Goal: Transaction & Acquisition: Purchase product/service

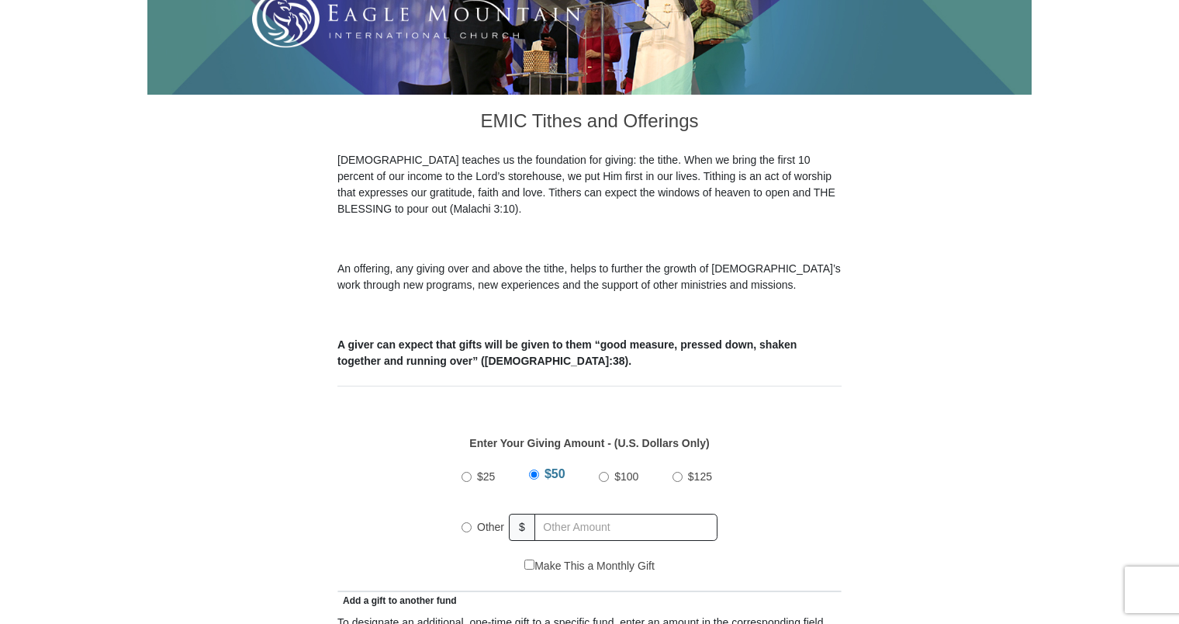
scroll to position [372, 0]
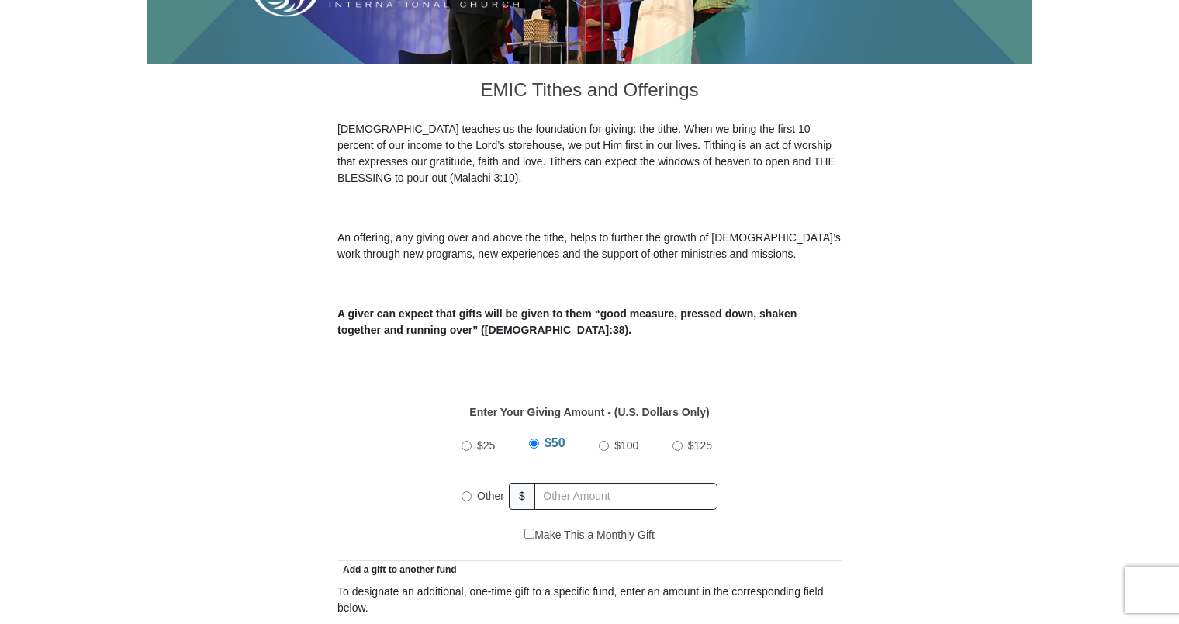
click at [465, 491] on input "Other" at bounding box center [467, 496] width 10 height 10
radio input "true"
click at [587, 483] on input "text" at bounding box center [629, 496] width 178 height 27
type input "275.00"
type input "[PERSON_NAME] and [PERSON_NAME]"
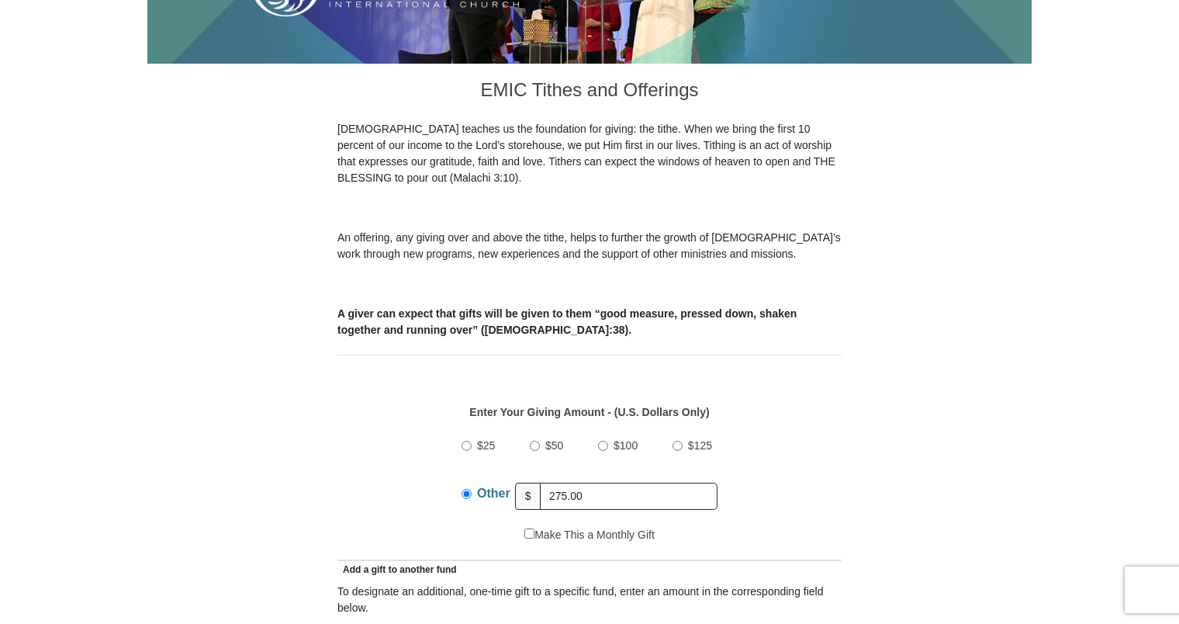
type input "[PERSON_NAME]"
type input "[PERSON_NAME][EMAIL_ADDRESS][DOMAIN_NAME]"
type input "[STREET_ADDRESS]"
type input "HC 61 BOX 752"
type input "Ramah"
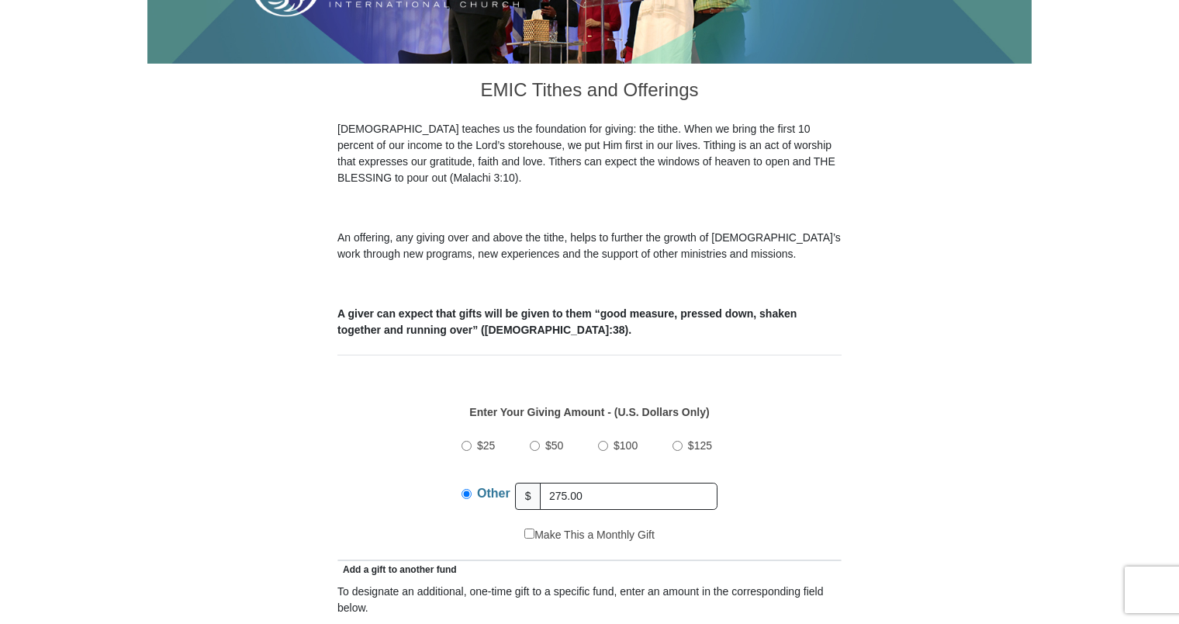
select select "NM"
type input "87321"
type input "9168376217"
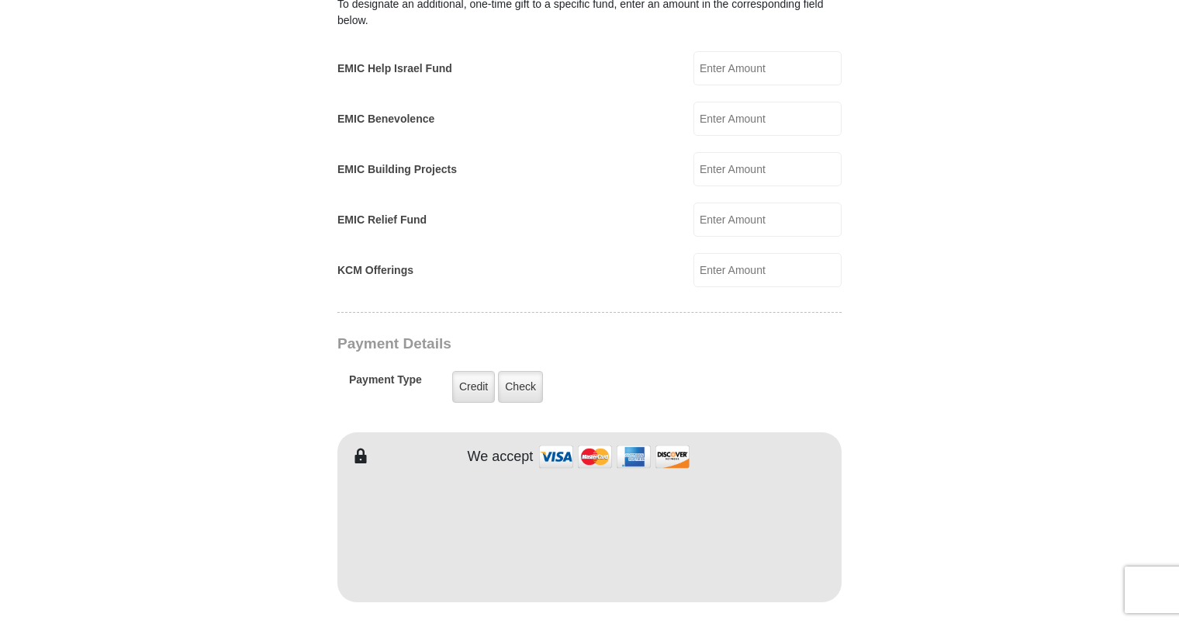
scroll to position [962, 0]
click at [483, 368] on label "Credit" at bounding box center [473, 384] width 43 height 32
click at [0, 0] on input "Credit" at bounding box center [0, 0] width 0 height 0
click at [974, 368] on form "[GEOGRAPHIC_DATA][DEMOGRAPHIC_DATA] Online Giving Because of gifts like yours, …" at bounding box center [589, 234] width 884 height 2269
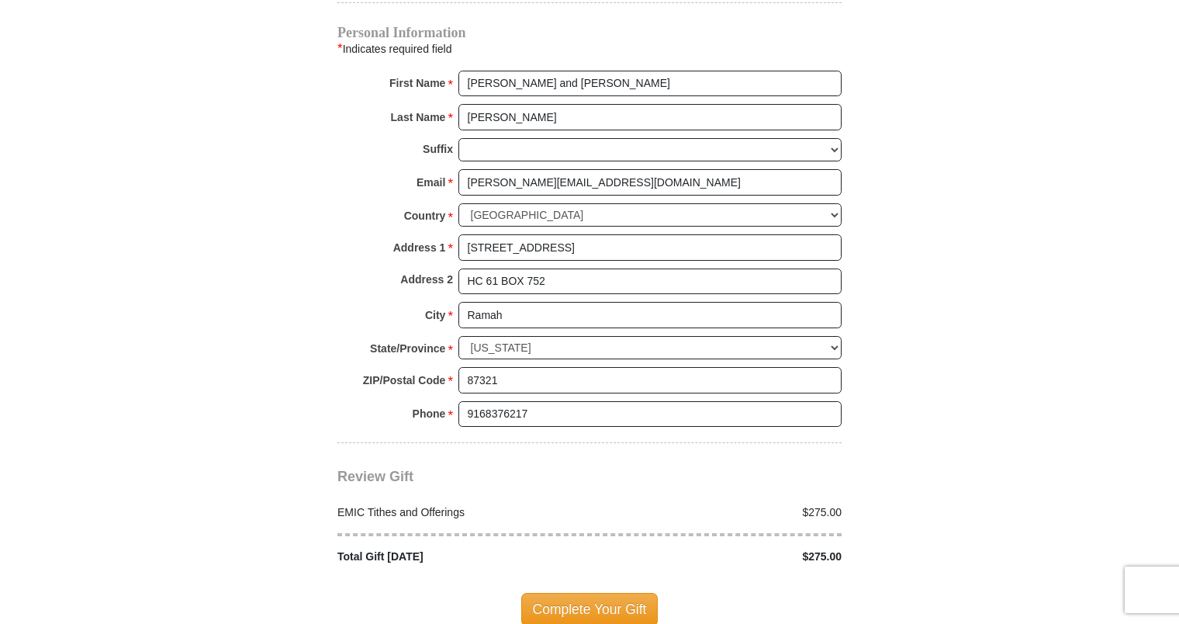
scroll to position [1614, 0]
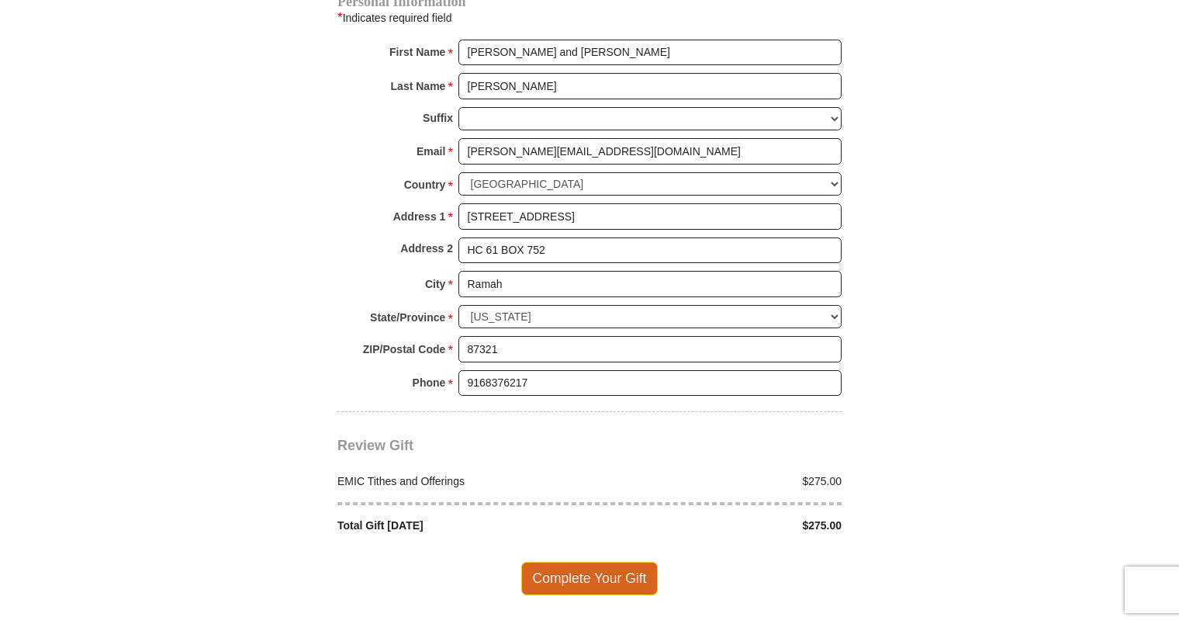
click at [611, 562] on span "Complete Your Gift" at bounding box center [589, 578] width 137 height 33
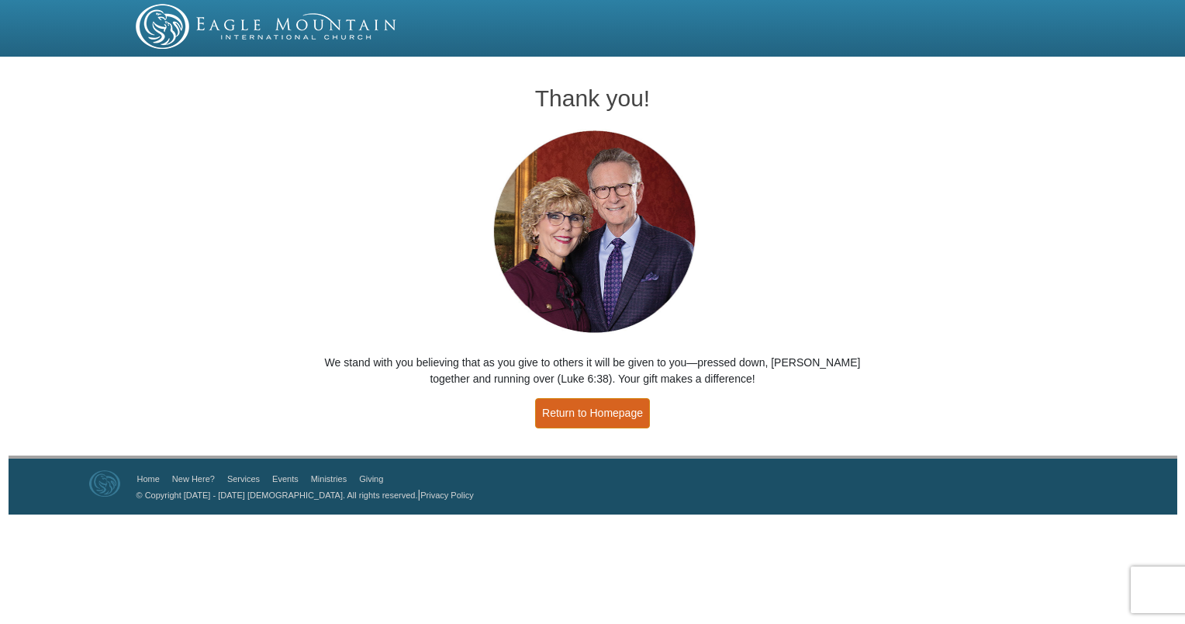
click at [593, 410] on link "Return to Homepage" at bounding box center [592, 413] width 115 height 30
